Goal: Use online tool/utility

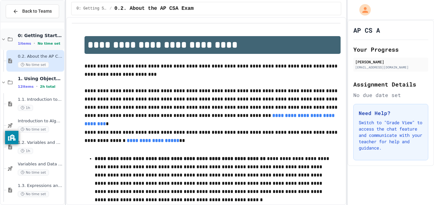
click at [3, 39] on icon at bounding box center [4, 40] width 6 height 6
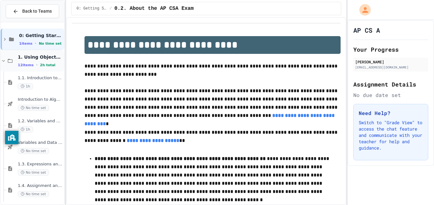
click at [4, 60] on icon at bounding box center [4, 61] width 6 height 6
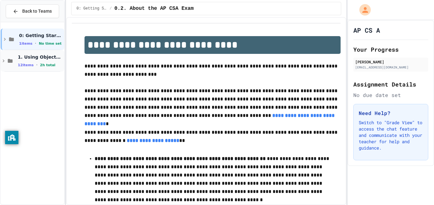
click at [6, 60] on icon at bounding box center [4, 61] width 6 height 6
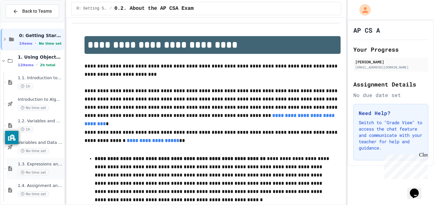
scroll to position [132, 0]
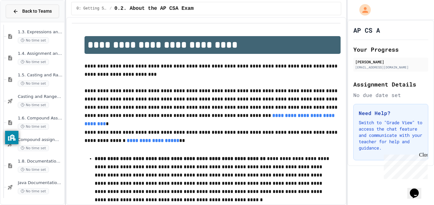
click at [41, 15] on button "Back to Teams" at bounding box center [32, 11] width 53 height 14
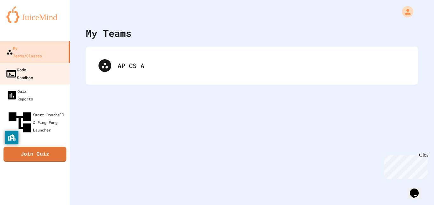
click at [33, 66] on div "Code Sandbox" at bounding box center [19, 74] width 28 height 16
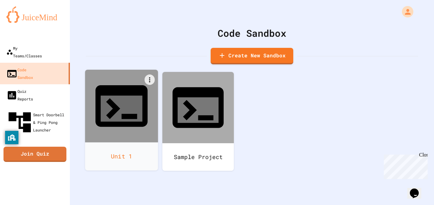
click at [103, 97] on div at bounding box center [121, 106] width 73 height 73
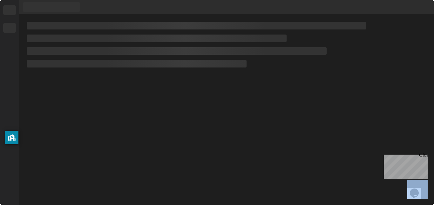
click at [103, 97] on div at bounding box center [226, 109] width 415 height 191
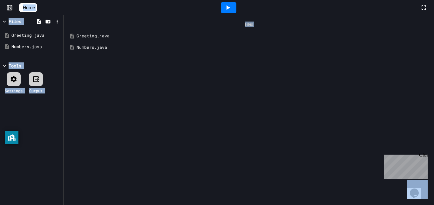
click at [105, 46] on div "Numbers.java" at bounding box center [253, 47] width 353 height 6
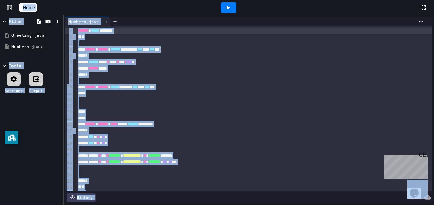
click at [250, 39] on div "*" at bounding box center [254, 37] width 356 height 6
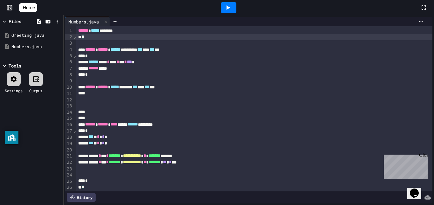
click at [231, 6] on icon at bounding box center [228, 8] width 8 height 8
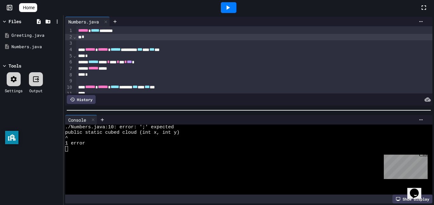
click at [213, 88] on div "****** ****** ***** ******* *** ** *** **" at bounding box center [254, 87] width 356 height 6
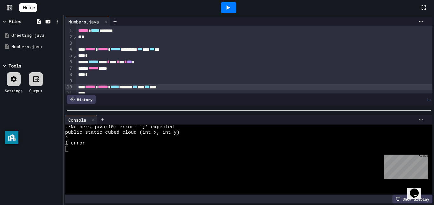
click at [232, 2] on div at bounding box center [229, 7] width 22 height 17
click at [231, 8] on icon at bounding box center [228, 8] width 8 height 8
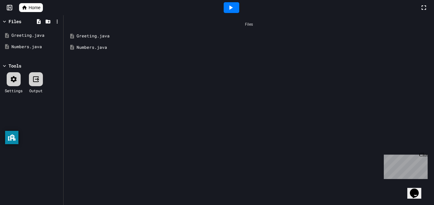
click at [105, 50] on div "Numbers.java" at bounding box center [253, 47] width 353 height 6
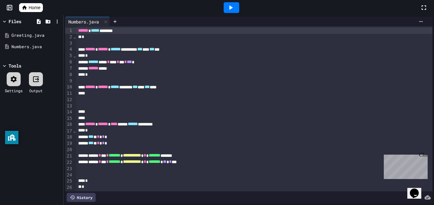
click at [105, 50] on div "****** ****** ****** ********* *** *** *** **" at bounding box center [254, 49] width 356 height 6
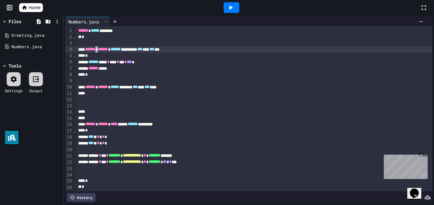
click at [233, 5] on icon at bounding box center [231, 8] width 8 height 8
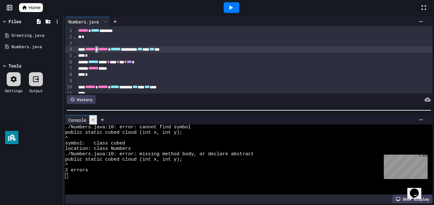
click at [94, 118] on icon at bounding box center [93, 120] width 4 height 4
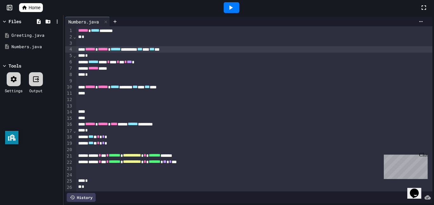
click at [137, 88] on div "****** ****** ***** ******* *** ** *** ***" at bounding box center [254, 87] width 356 height 6
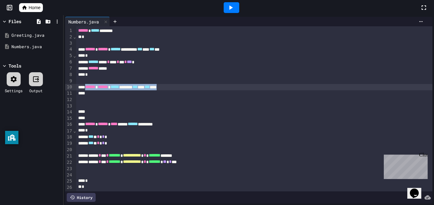
drag, startPoint x: 87, startPoint y: 86, endPoint x: 209, endPoint y: 88, distance: 121.6
click at [209, 88] on div "****** ****** ***** ******* *** ** *** ***" at bounding box center [254, 87] width 356 height 6
drag, startPoint x: 209, startPoint y: 88, endPoint x: 87, endPoint y: 88, distance: 121.6
click at [87, 88] on div "****** ****** ***** ******* *** ** *** ***" at bounding box center [254, 87] width 356 height 6
copy div
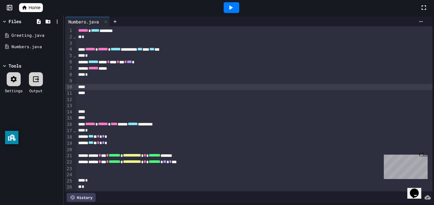
click at [232, 7] on icon at bounding box center [230, 7] width 3 height 4
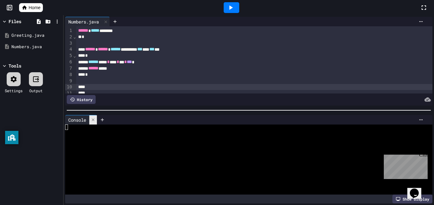
click at [93, 119] on icon at bounding box center [93, 120] width 4 height 4
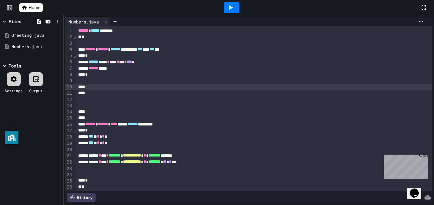
click at [101, 87] on div at bounding box center [254, 87] width 356 height 6
